Goal: Task Accomplishment & Management: Use online tool/utility

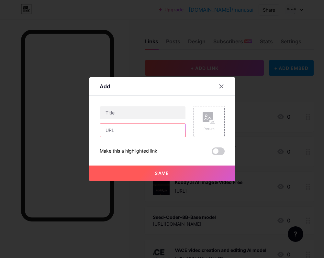
click at [118, 136] on input "text" at bounding box center [142, 130] width 85 height 13
paste input "[URL][DOMAIN_NAME]"
type input "[URL][DOMAIN_NAME]"
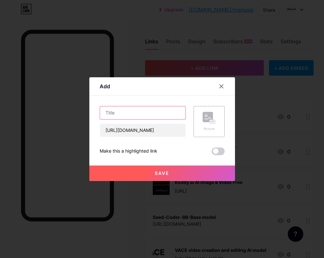
click at [126, 115] on input "text" at bounding box center [142, 112] width 85 height 13
paste input "Sheet0 - AI-Powered Spreadsheet Agent"
type input "Sheet0 - AI-Powered Spreadsheet Agent"
click at [209, 120] on rect at bounding box center [212, 122] width 6 height 4
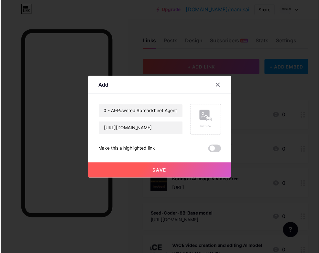
scroll to position [0, 0]
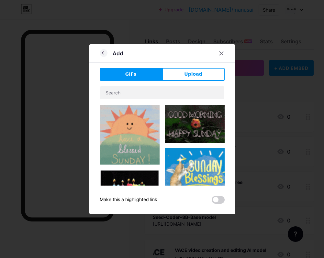
click at [135, 135] on img at bounding box center [130, 135] width 60 height 60
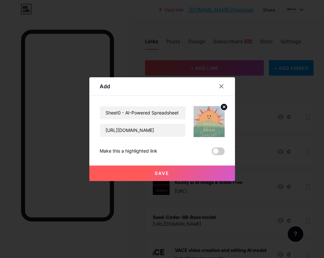
click at [182, 176] on button "Save" at bounding box center [161, 174] width 145 height 16
click at [183, 176] on button "Save" at bounding box center [161, 174] width 145 height 16
